Goal: Task Accomplishment & Management: Use online tool/utility

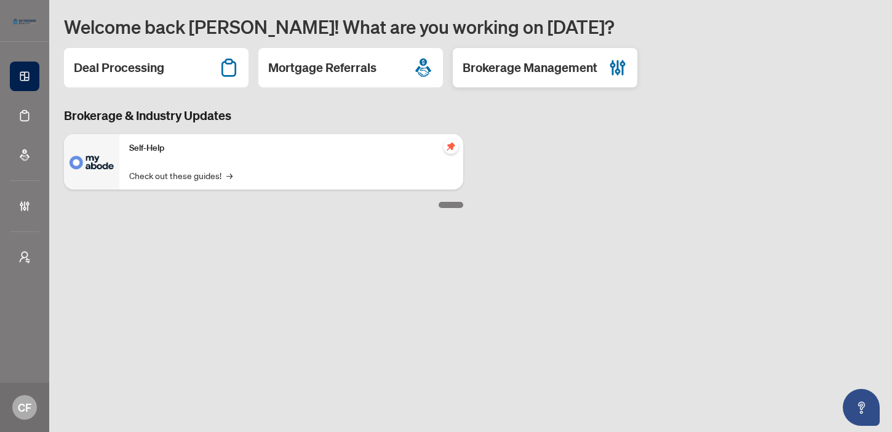
click at [578, 86] on div "Brokerage Management" at bounding box center [545, 67] width 185 height 39
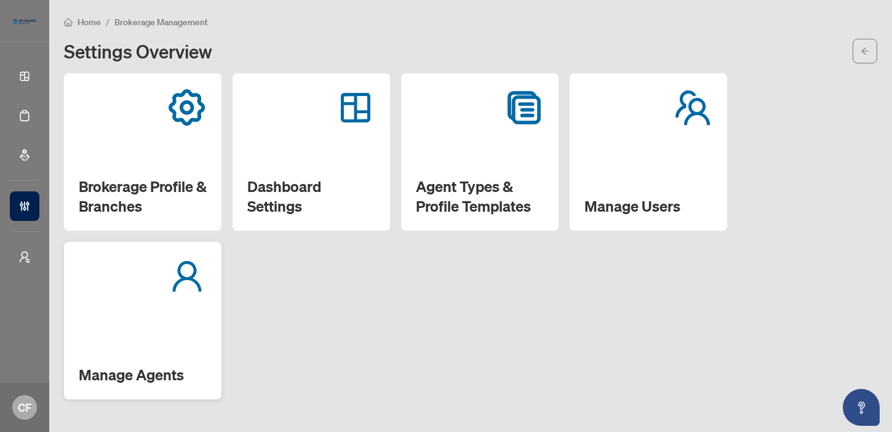
click at [120, 290] on div at bounding box center [143, 276] width 128 height 39
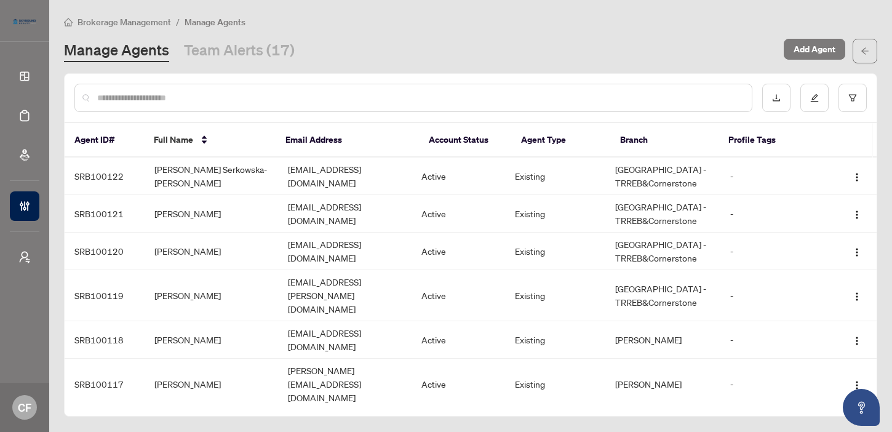
click at [210, 98] on input "text" at bounding box center [419, 98] width 645 height 14
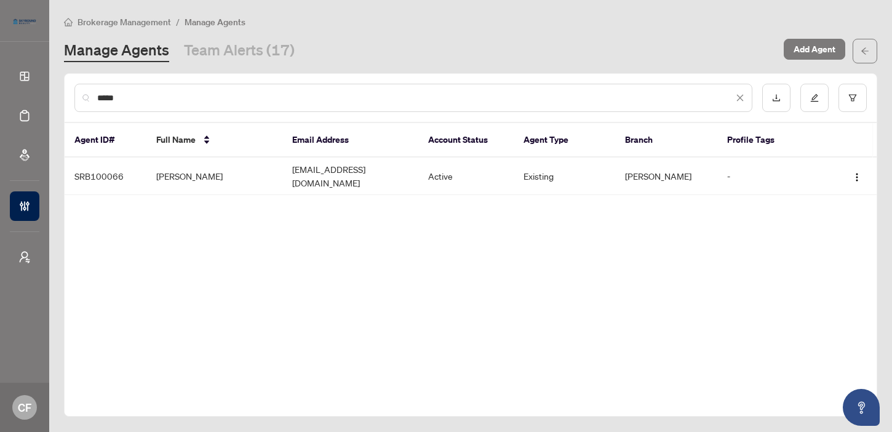
click at [146, 62] on div "Manage Agents Team Alerts (17) Add Agent" at bounding box center [470, 51] width 813 height 25
click at [145, 54] on link "Manage Agents" at bounding box center [116, 51] width 105 height 22
click at [145, 86] on div "*****" at bounding box center [413, 98] width 678 height 28
click at [145, 91] on input "*****" at bounding box center [415, 98] width 636 height 14
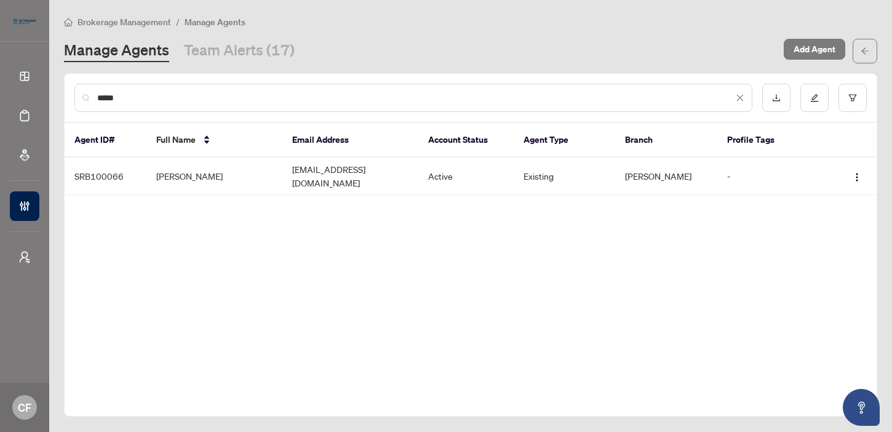
click at [145, 91] on input "*****" at bounding box center [415, 98] width 636 height 14
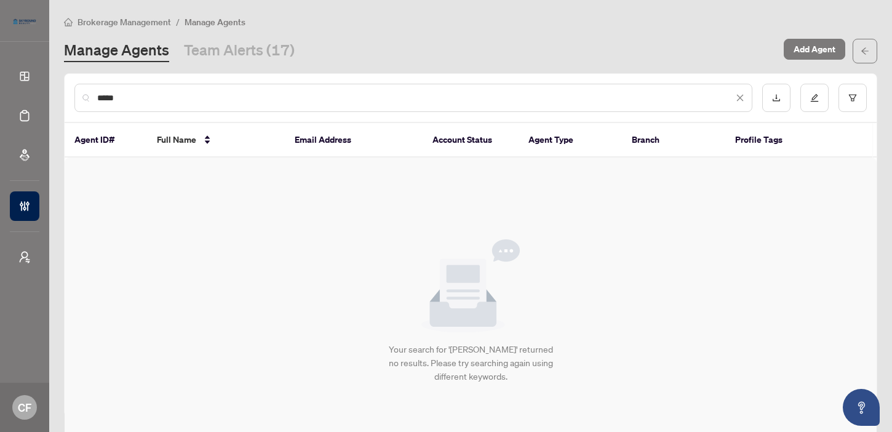
type input "*****"
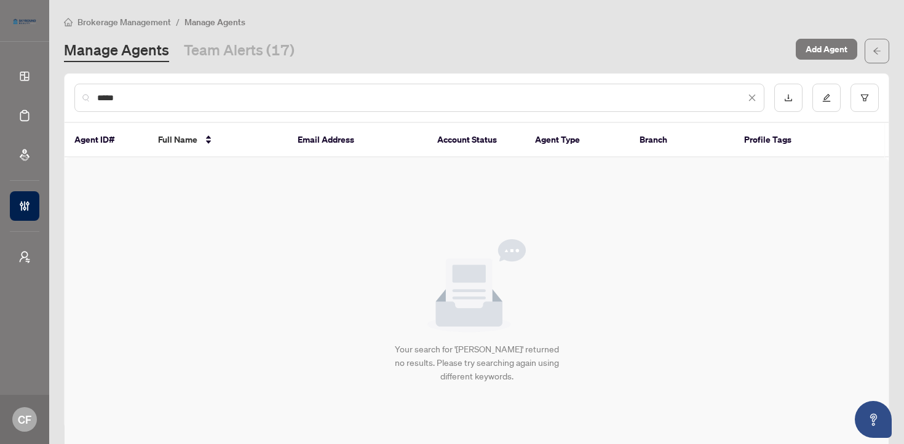
click at [281, 39] on div "Manage Agents Team Alerts (17) Add Agent" at bounding box center [477, 51] width 826 height 25
click at [270, 50] on link "Team Alerts (17)" at bounding box center [239, 51] width 111 height 22
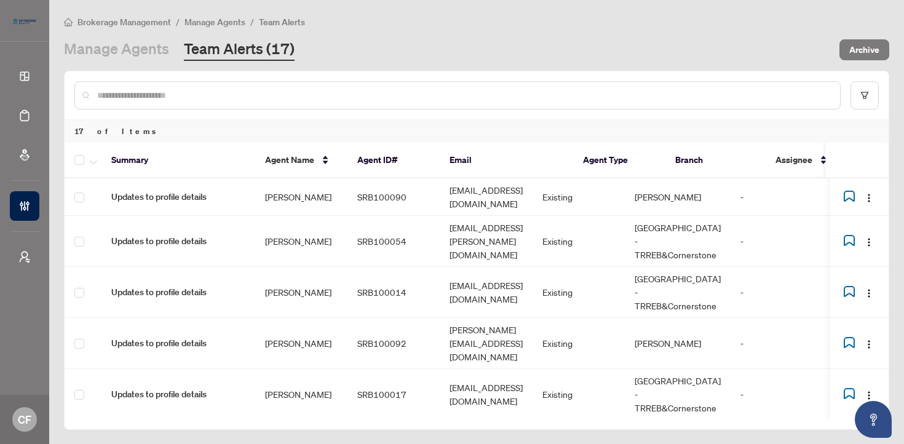
click at [219, 17] on span "Manage Agents" at bounding box center [215, 22] width 61 height 11
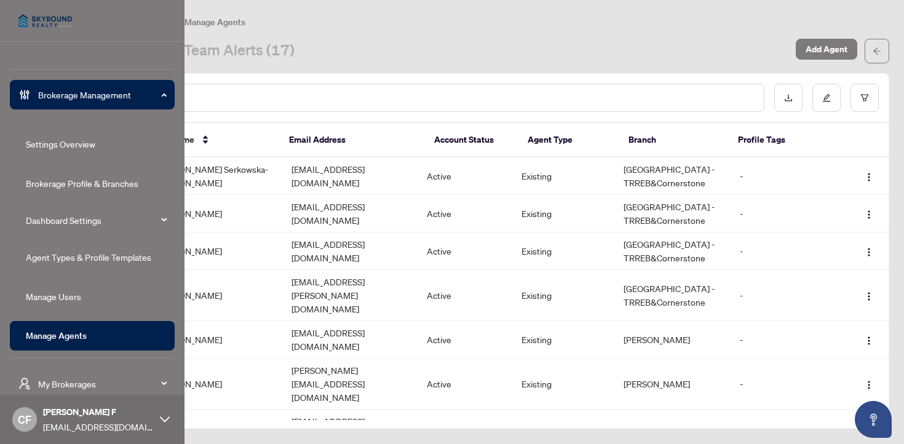
scroll to position [114, 0]
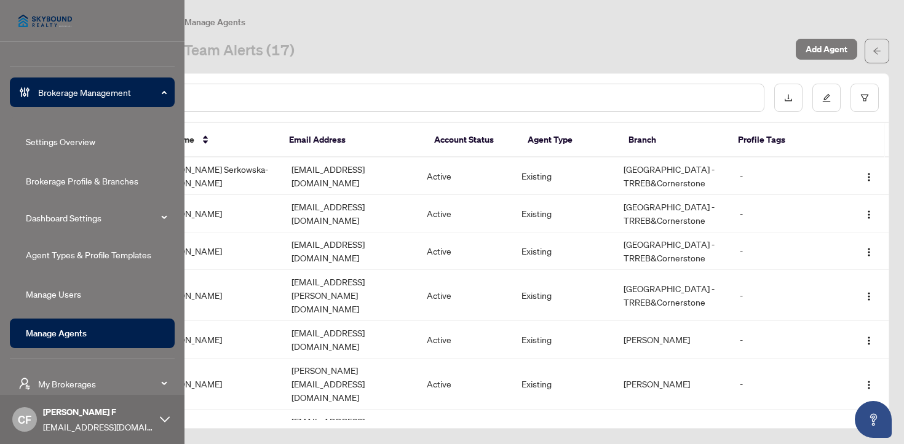
click at [82, 257] on link "Agent Types & Profile Templates" at bounding box center [88, 254] width 125 height 11
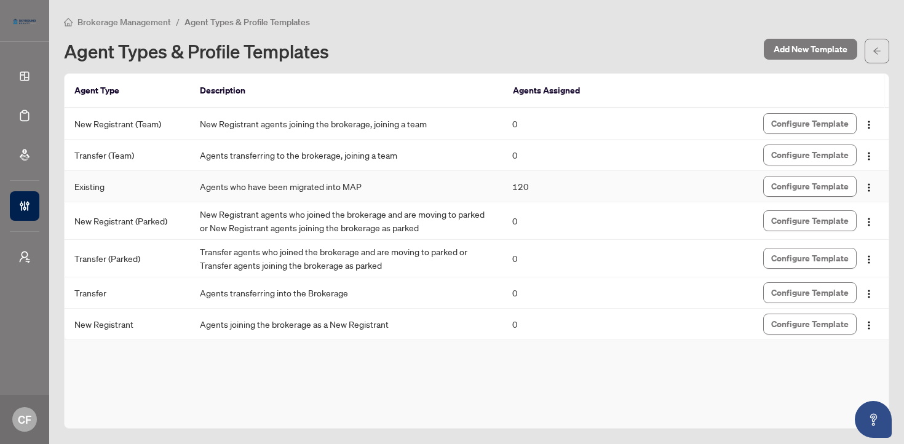
click at [714, 189] on div "Configure Template" at bounding box center [774, 186] width 210 height 21
click at [207, 193] on td "Agents who have been migrated into MAP" at bounding box center [346, 186] width 313 height 31
click at [93, 185] on td "Existing" at bounding box center [127, 186] width 125 height 31
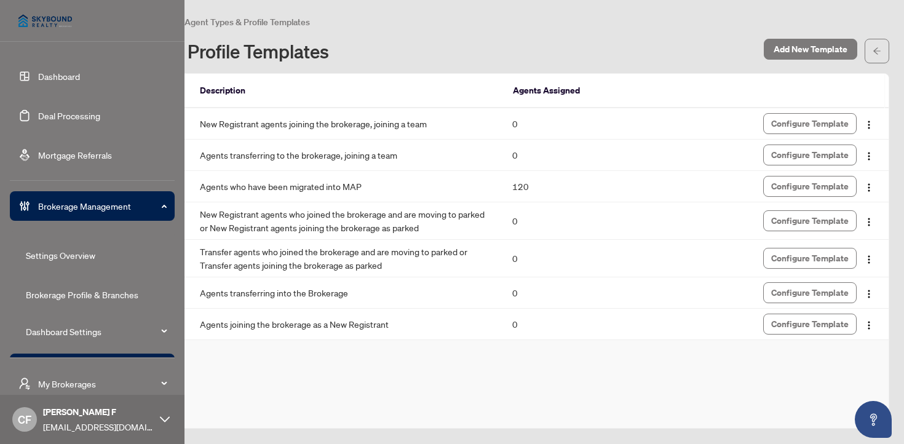
click at [89, 110] on link "Deal Processing" at bounding box center [69, 115] width 62 height 11
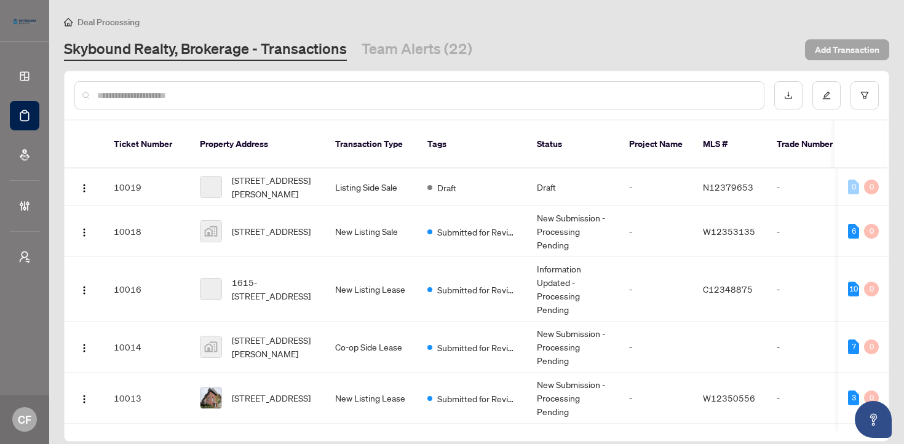
click at [856, 47] on span "Add Transaction" at bounding box center [847, 50] width 65 height 20
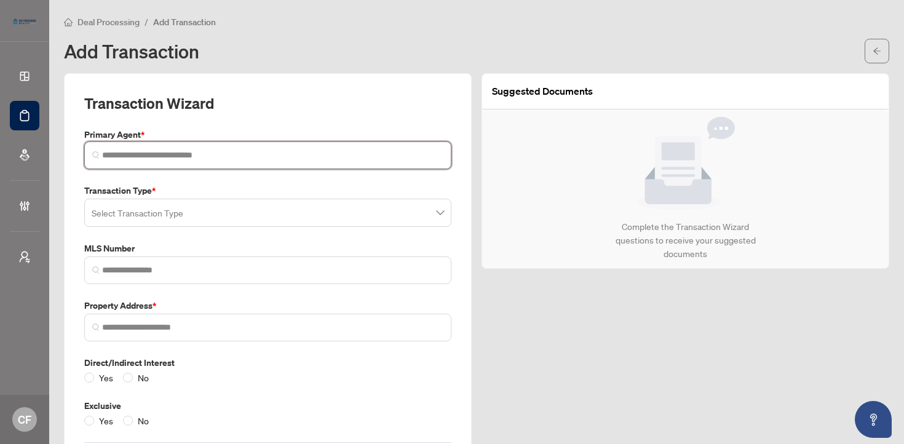
click at [331, 159] on input "search" at bounding box center [272, 155] width 341 height 13
type input "*"
click at [104, 25] on span "Deal Processing" at bounding box center [109, 22] width 62 height 11
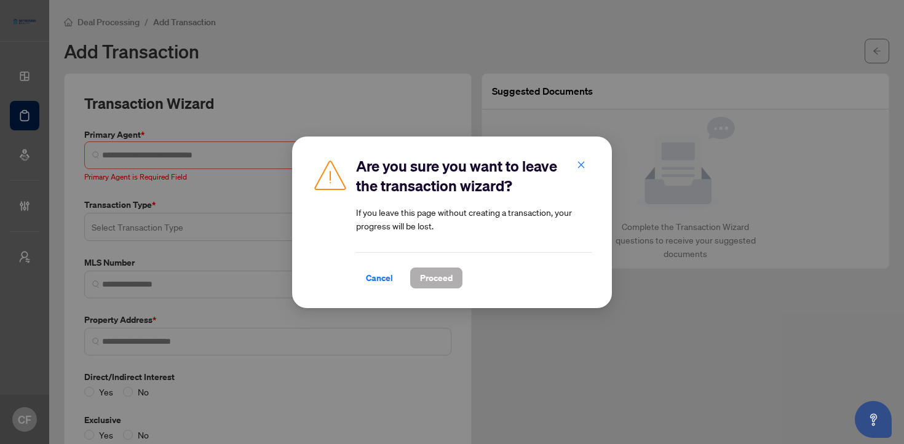
click at [438, 268] on span "Proceed" at bounding box center [436, 278] width 33 height 20
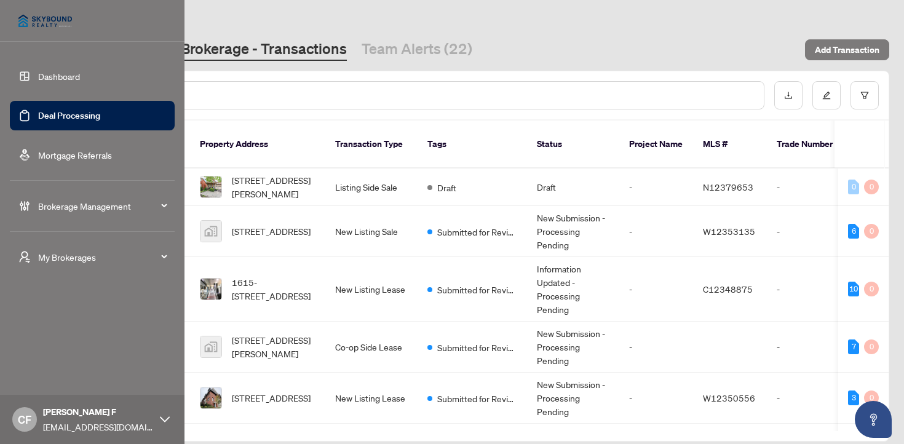
click at [80, 78] on link "Dashboard" at bounding box center [59, 76] width 42 height 11
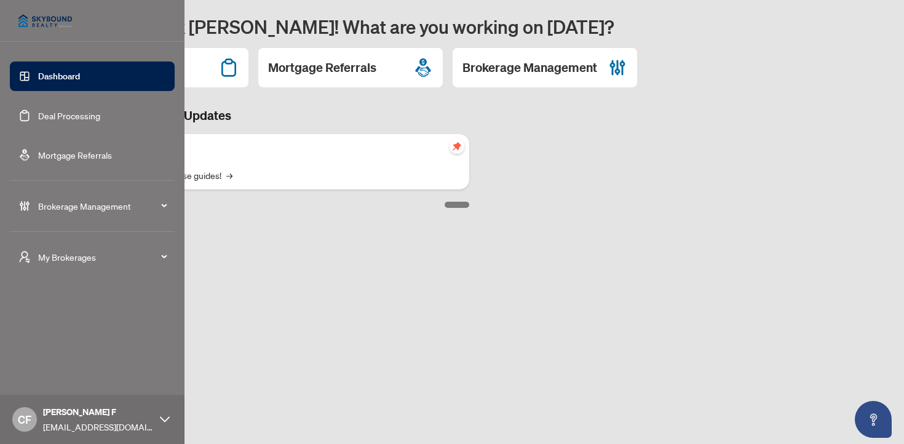
click at [75, 114] on link "Deal Processing" at bounding box center [69, 115] width 62 height 11
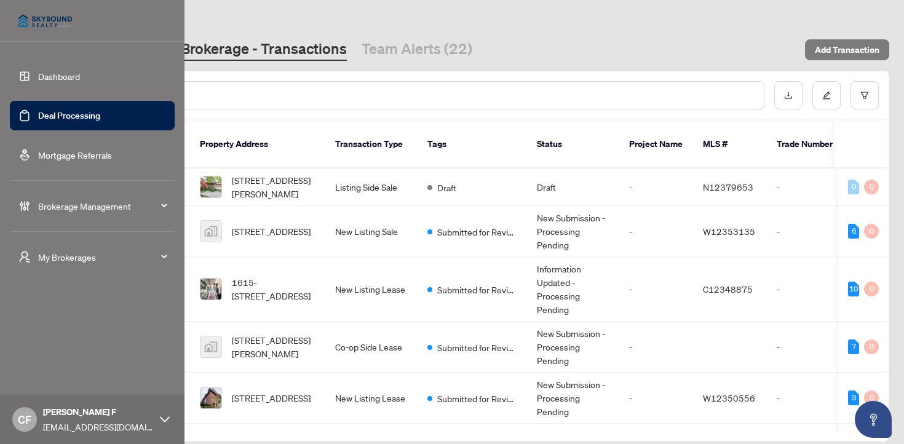
click at [92, 213] on div "Brokerage Management" at bounding box center [92, 206] width 165 height 30
click at [94, 298] on link "Brokerage Profile & Branches" at bounding box center [82, 294] width 113 height 11
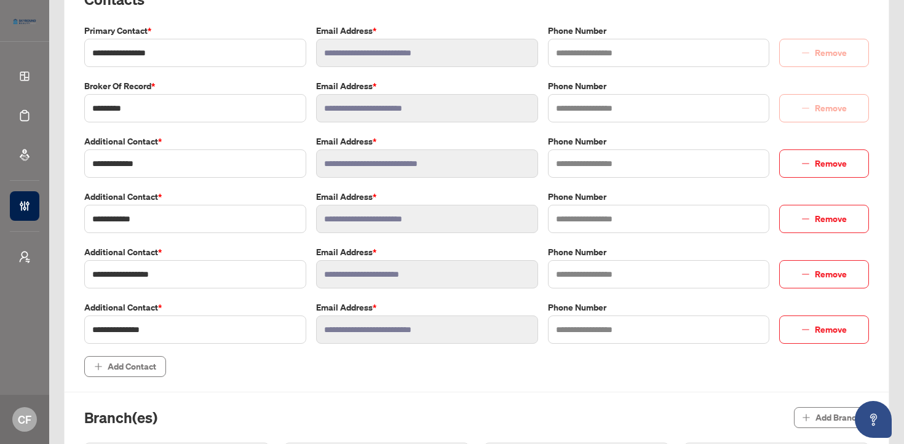
scroll to position [319, 0]
